Goal: Navigation & Orientation: Understand site structure

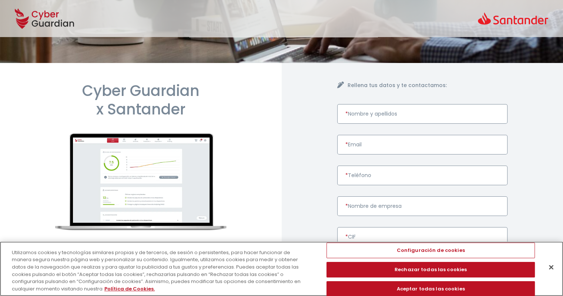
scroll to position [74, 0]
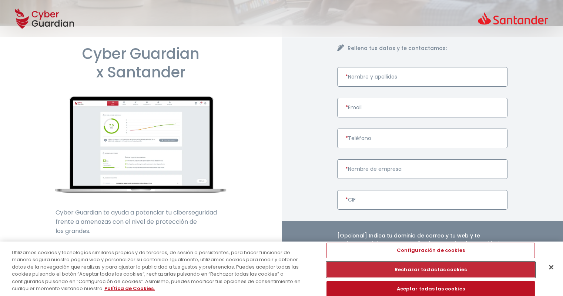
click at [431, 269] on button "Rechazar todas las cookies" at bounding box center [431, 270] width 208 height 16
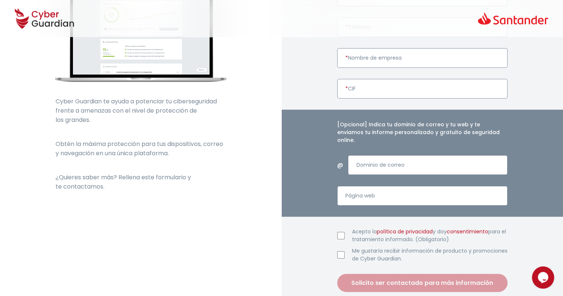
scroll to position [274, 0]
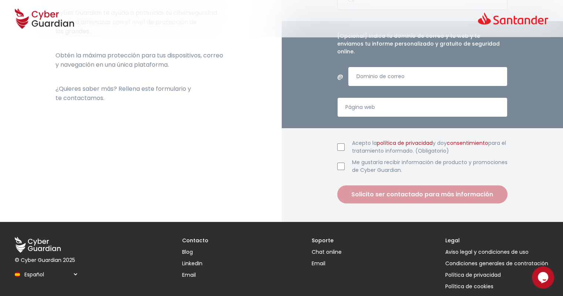
click at [44, 237] on icon at bounding box center [38, 245] width 46 height 16
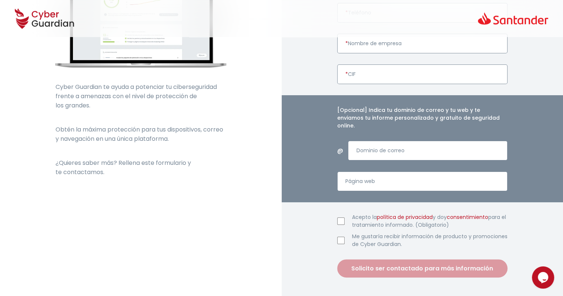
scroll to position [126, 0]
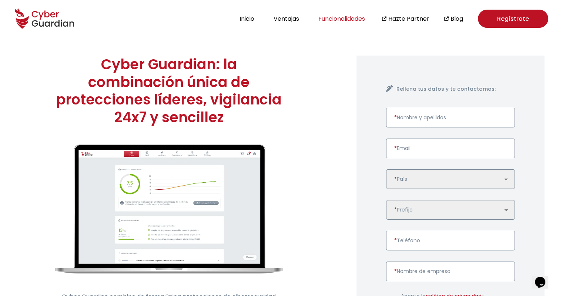
click at [348, 17] on button "Funcionalidades" at bounding box center [341, 19] width 51 height 10
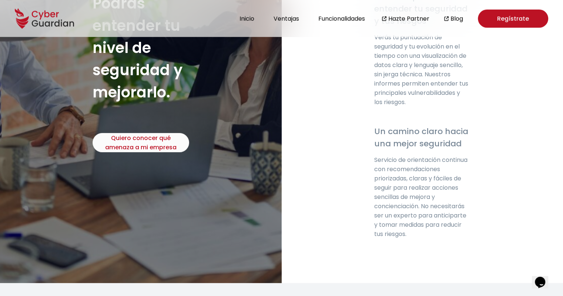
scroll to position [1867, 0]
